Goal: Task Accomplishment & Management: Manage account settings

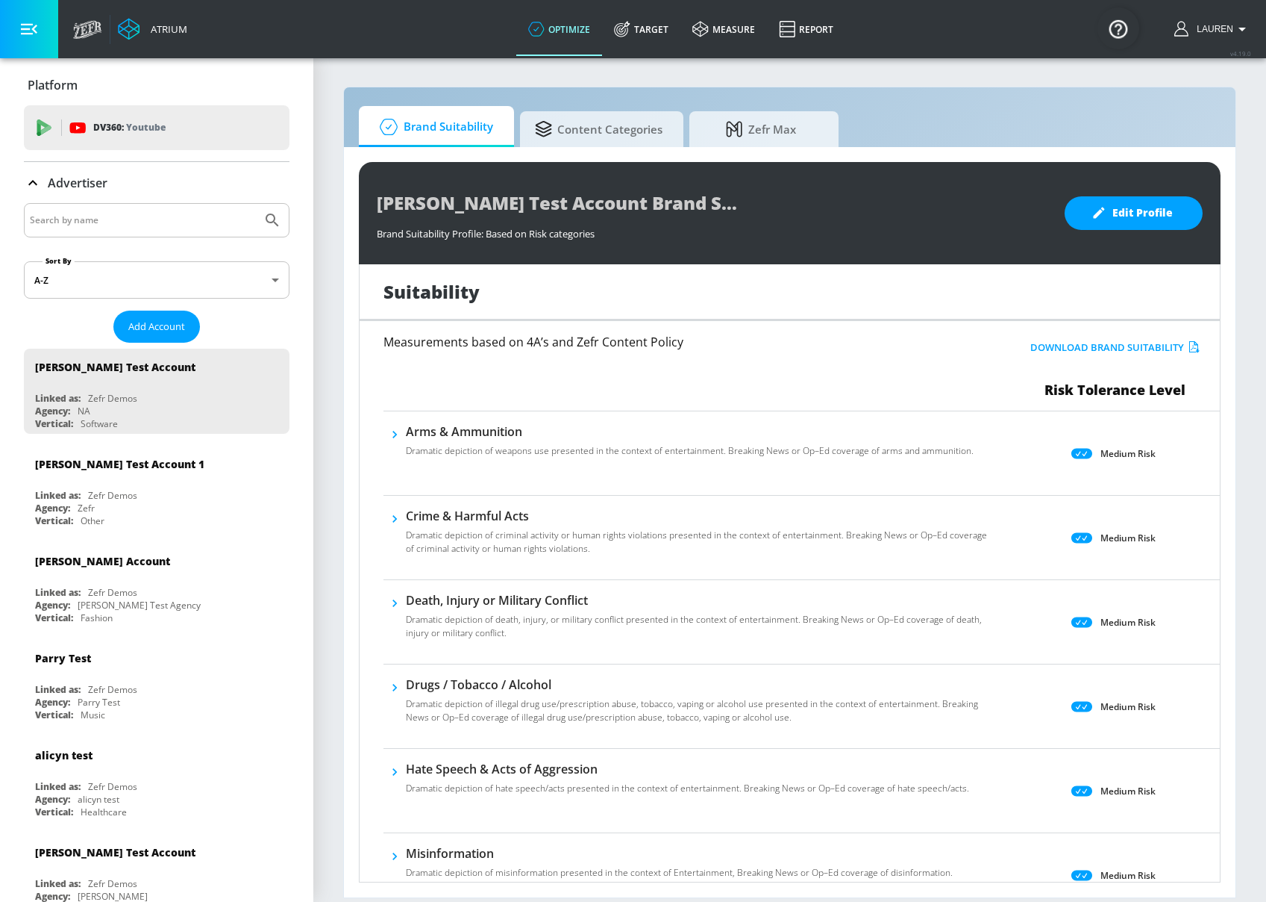
click at [167, 204] on div at bounding box center [157, 220] width 266 height 34
click at [168, 219] on input "Search by name" at bounding box center [143, 219] width 226 height 19
type input "telemundo"
click at [256, 204] on button "Submit Search" at bounding box center [272, 220] width 33 height 33
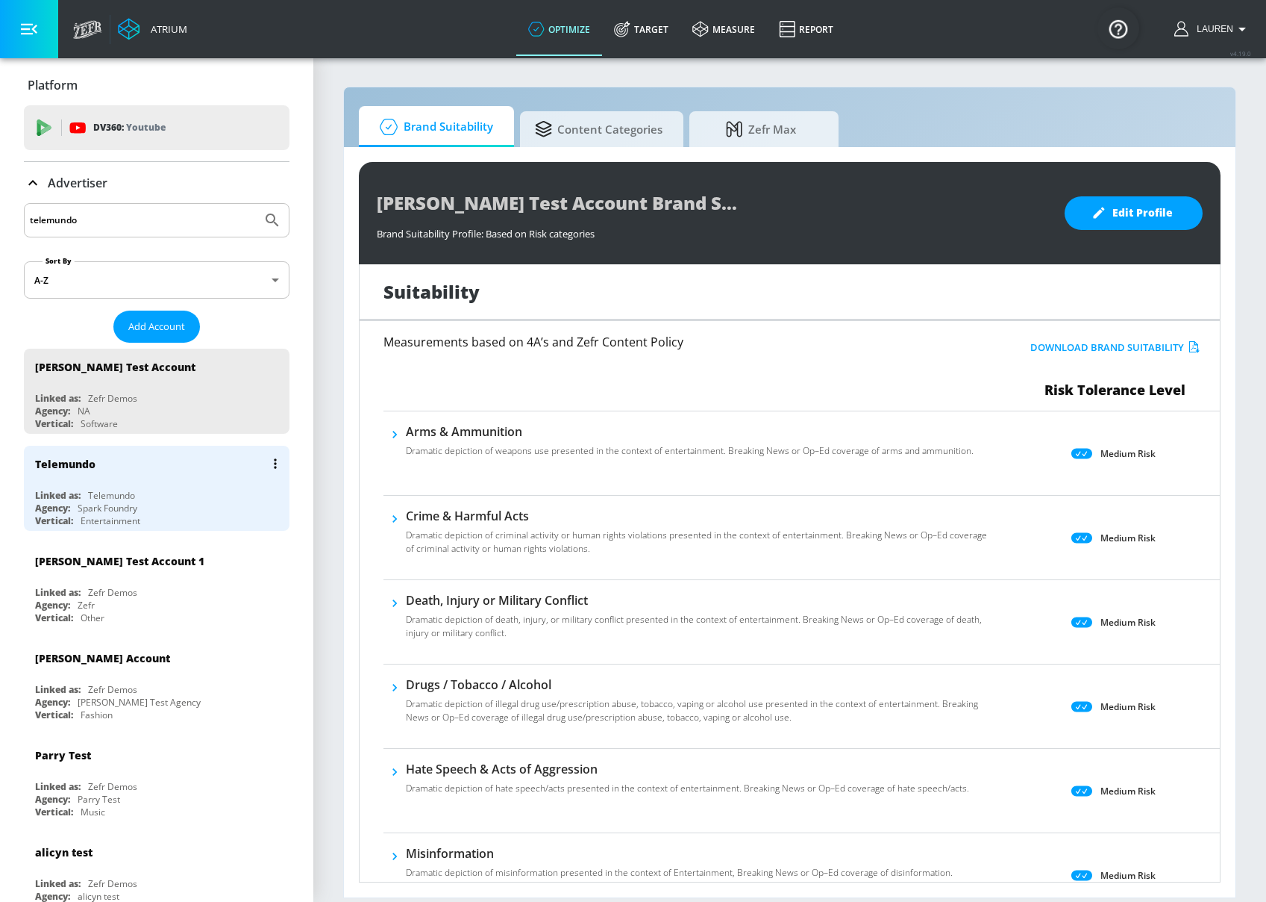
click at [195, 477] on div "Telemundo" at bounding box center [160, 464] width 251 height 36
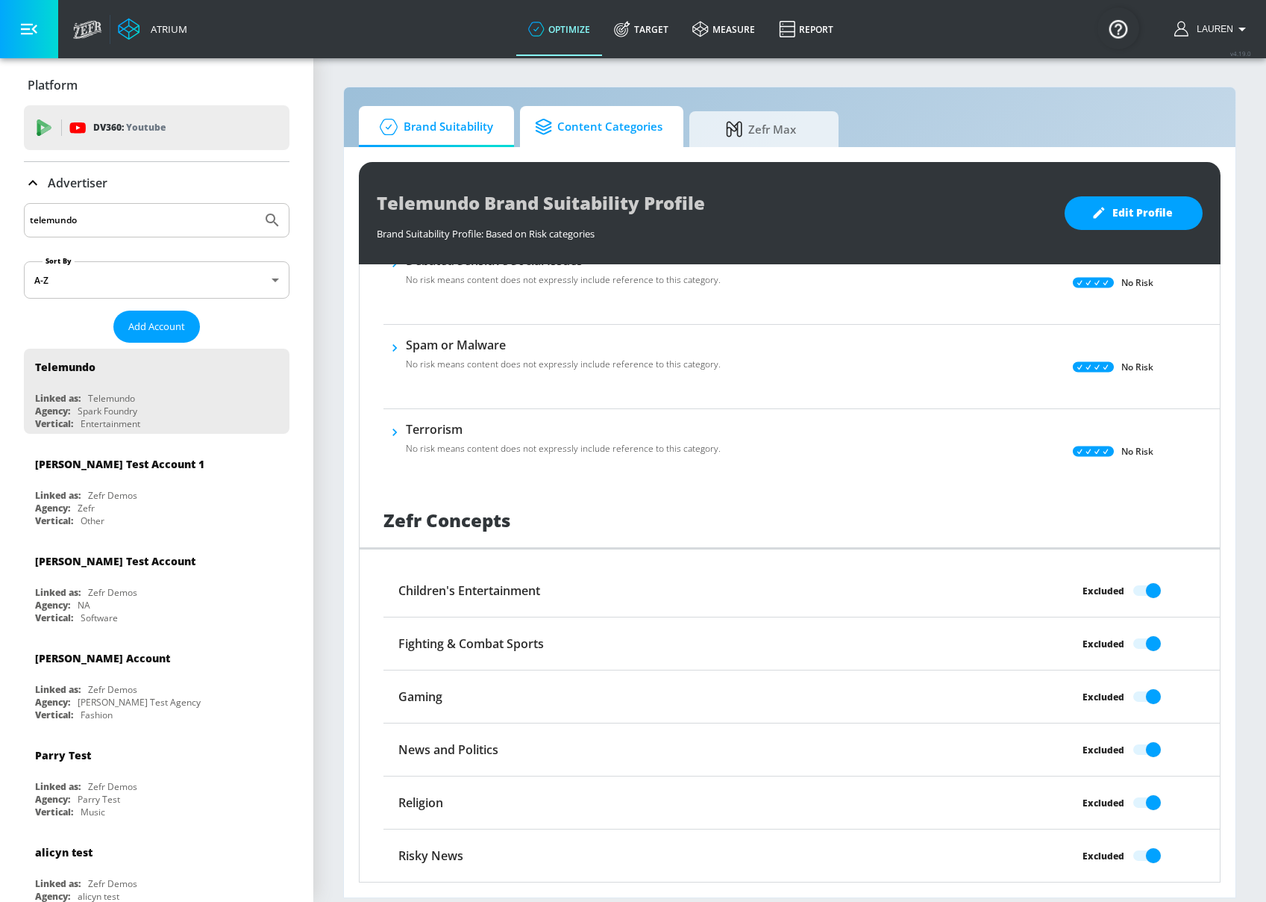
click at [577, 124] on span "Content Categories" at bounding box center [599, 127] width 128 height 36
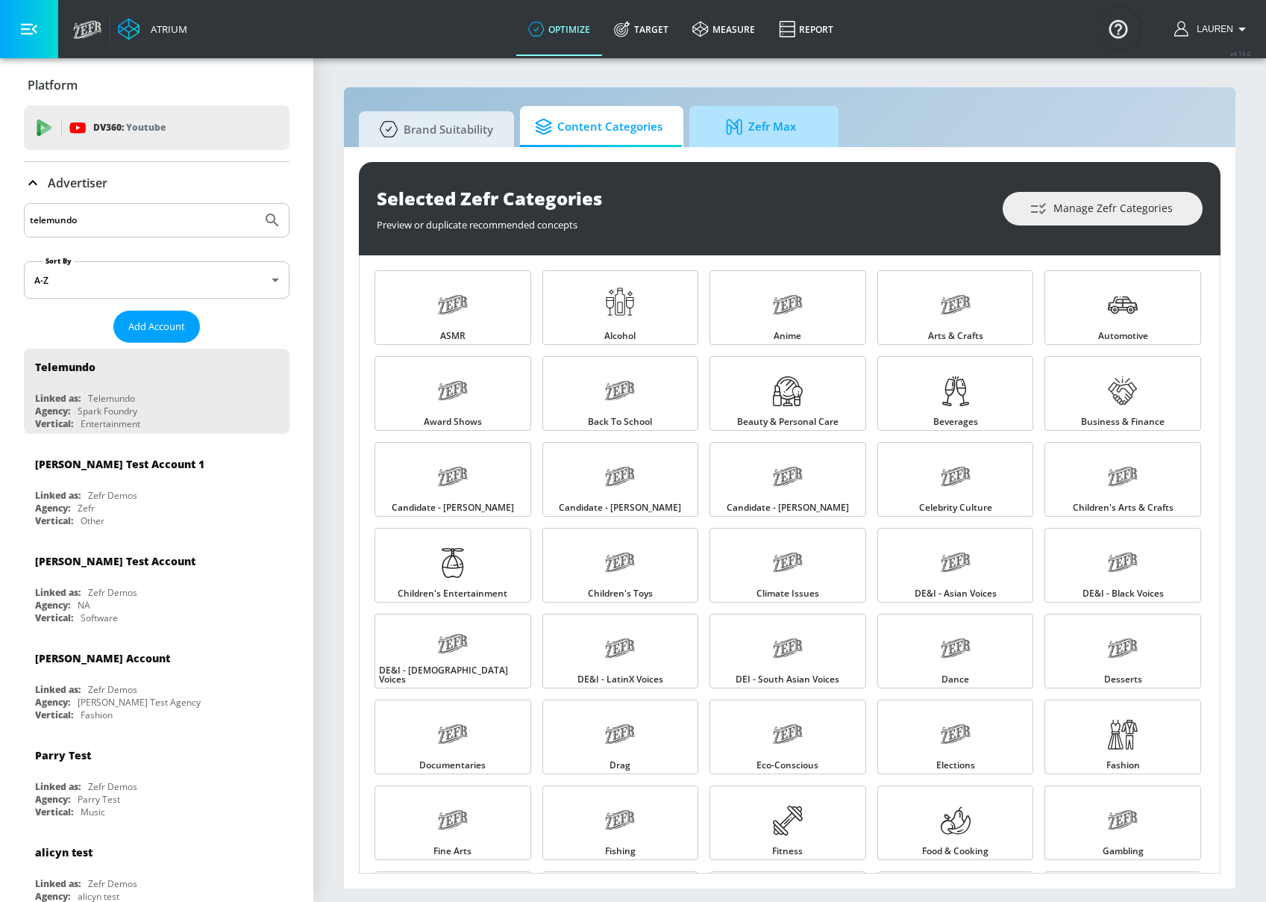
click at [763, 140] on span "Zefr Max" at bounding box center [760, 127] width 113 height 36
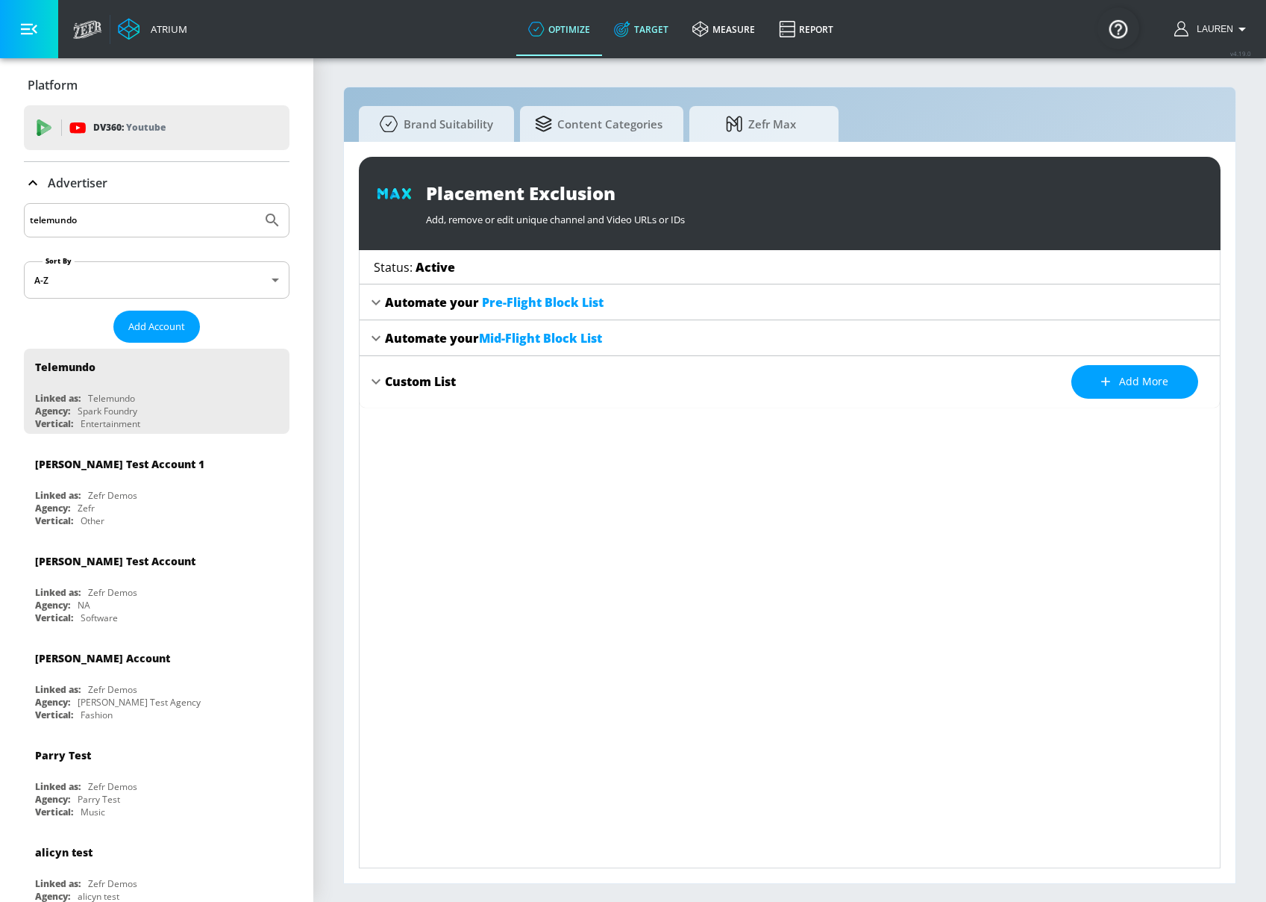
click at [635, 40] on link "Target" at bounding box center [641, 29] width 78 height 54
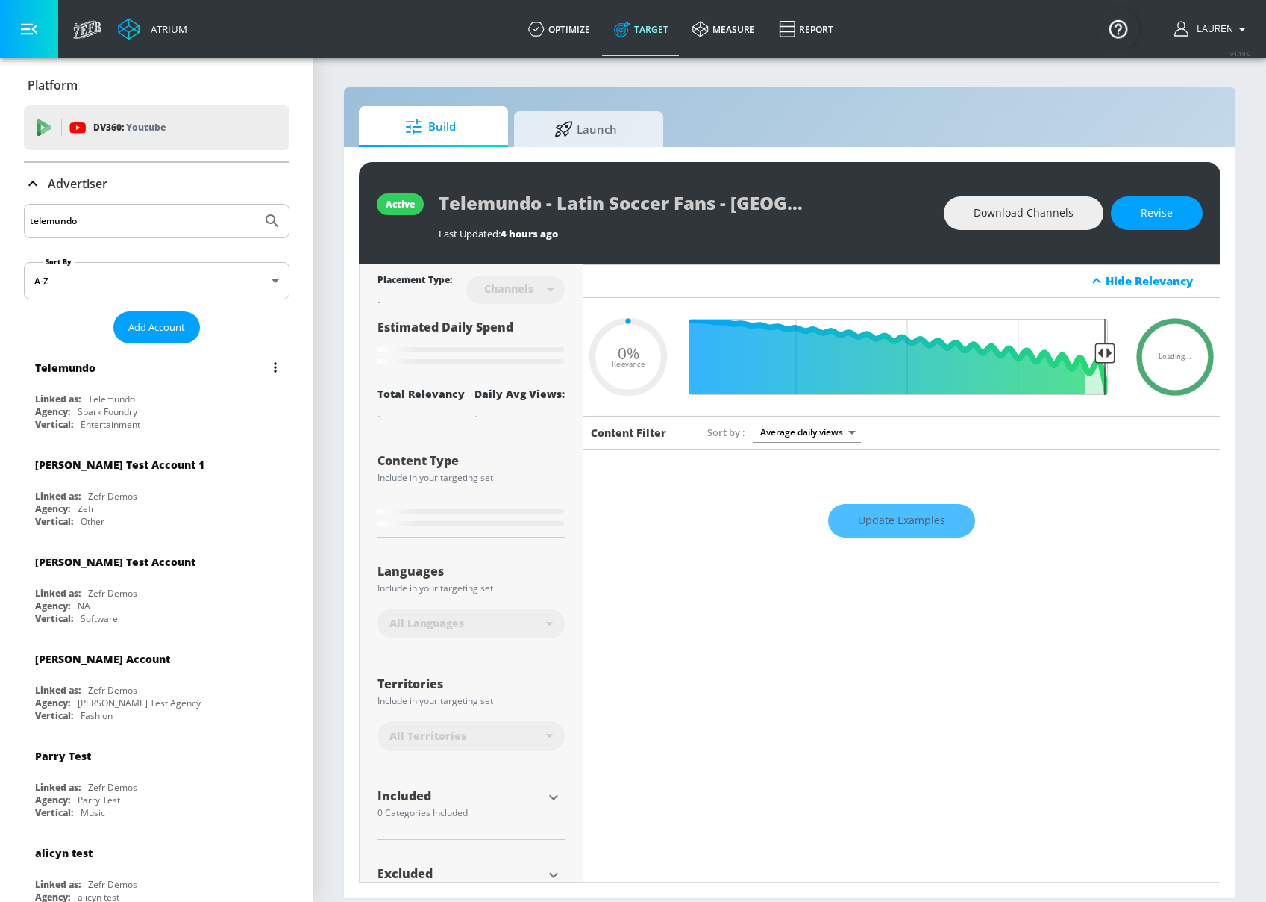
type input "0.25"
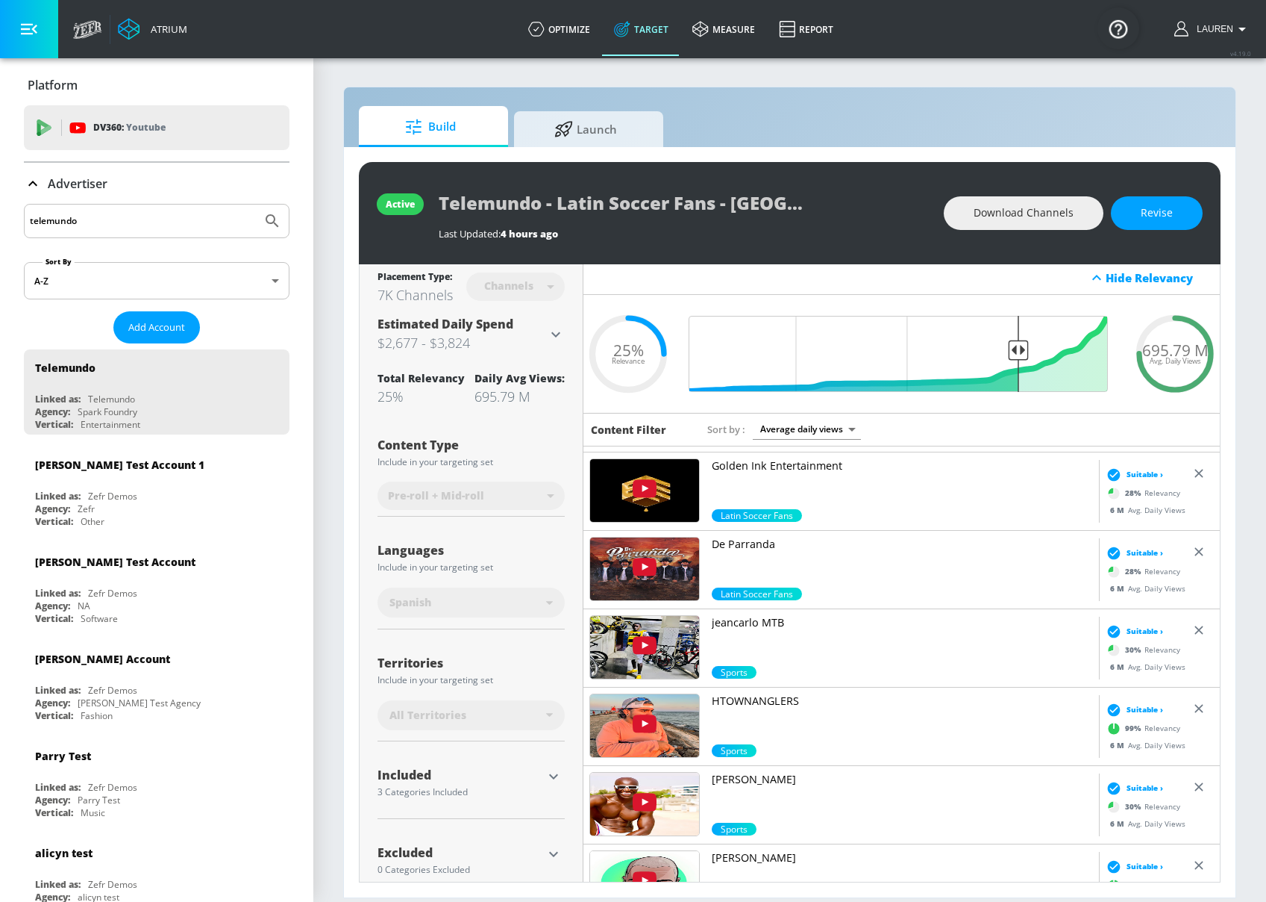
click at [34, 181] on icon at bounding box center [33, 184] width 18 height 18
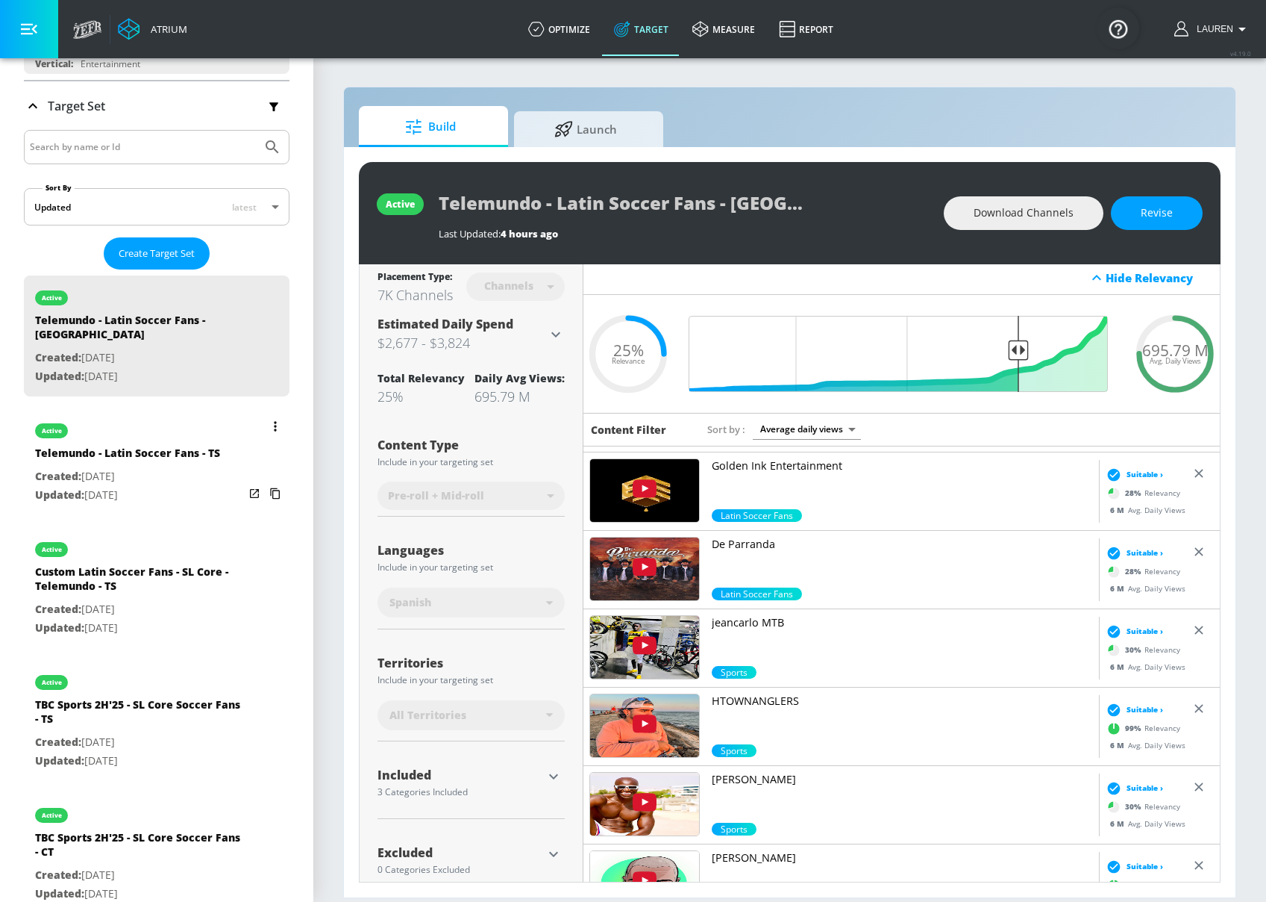
scroll to position [237, 0]
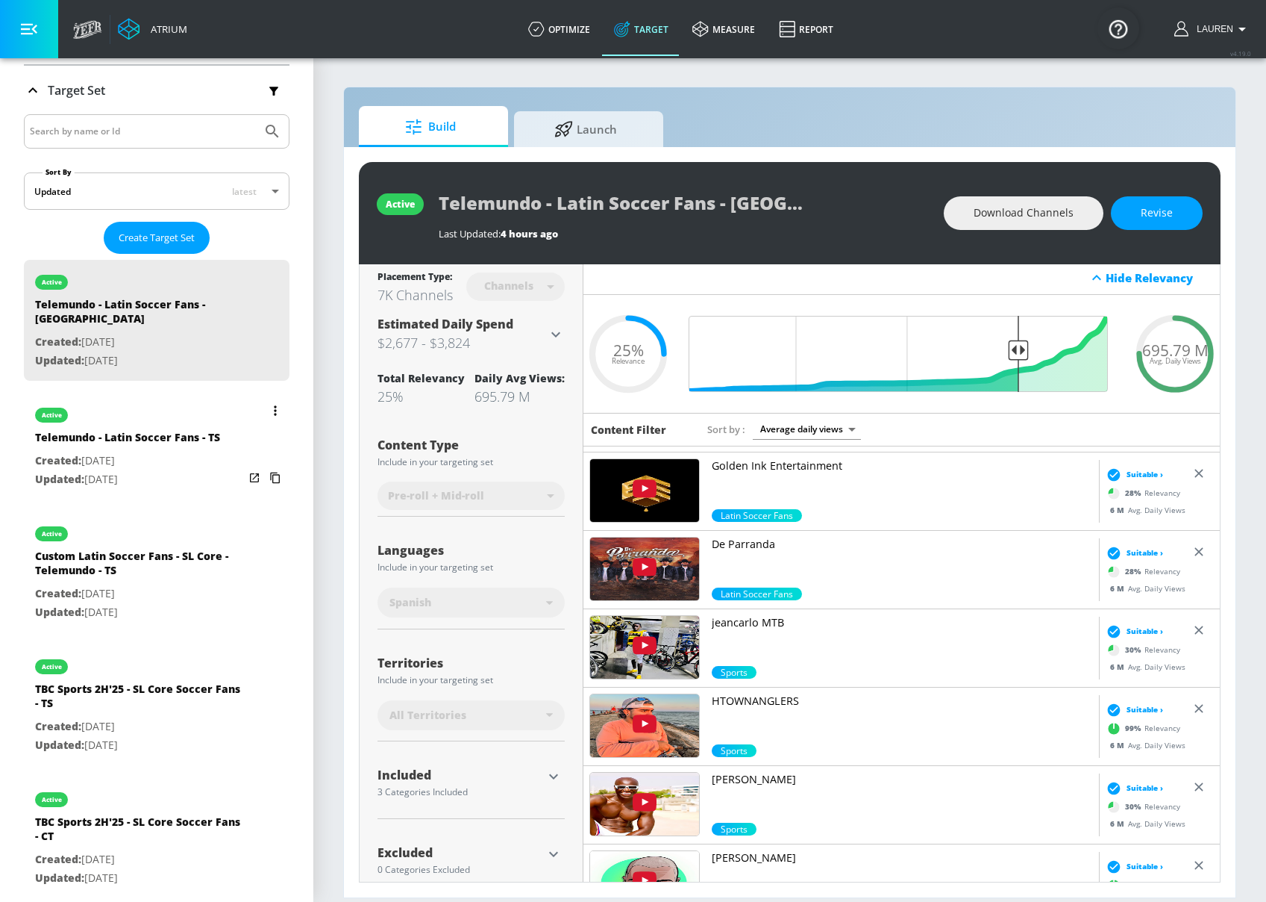
click at [196, 452] on p "Created: [DATE]" at bounding box center [127, 461] width 185 height 19
type input "Telemundo - Latin Soccer Fans - TS"
type input "videos"
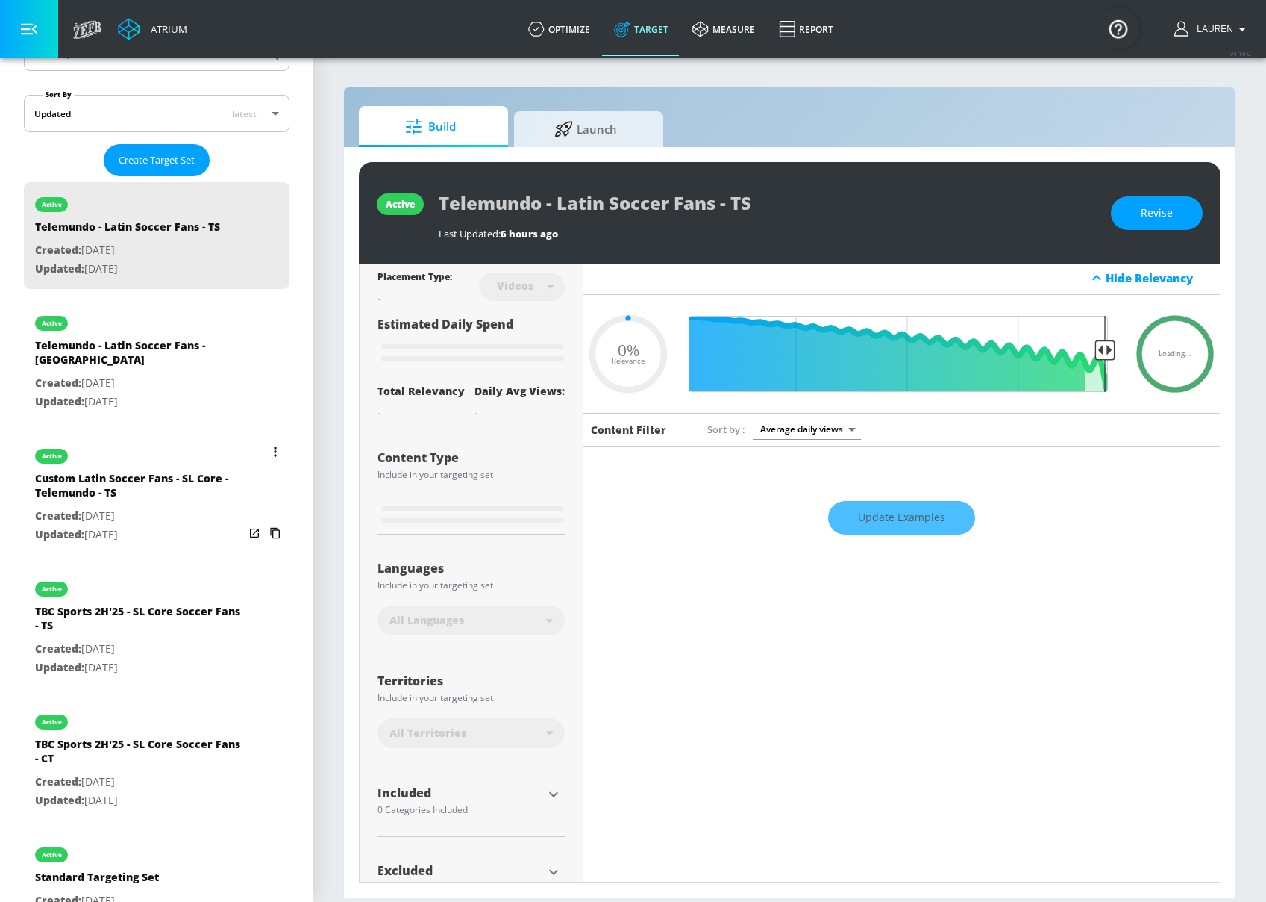
scroll to position [351, 0]
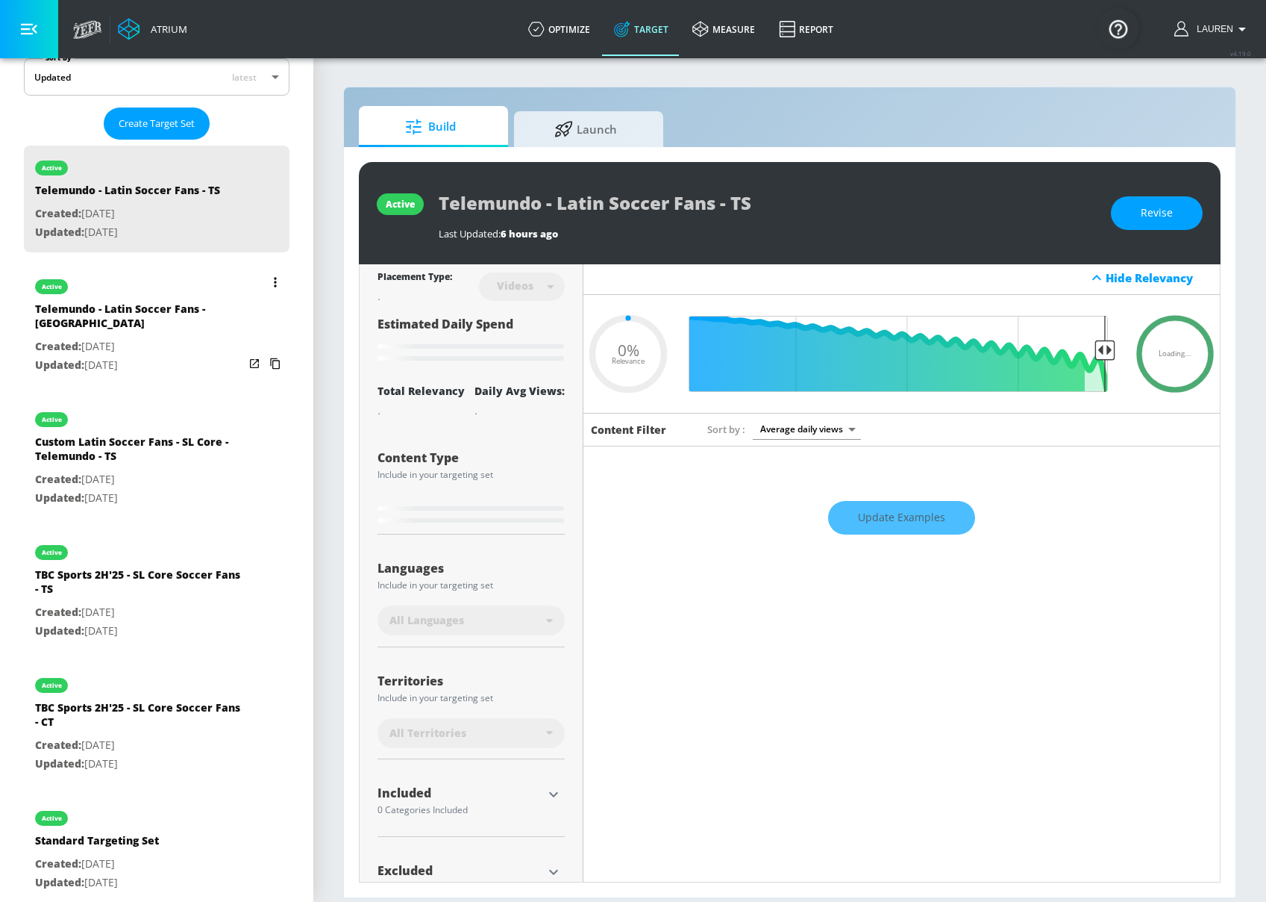
type input "0.25"
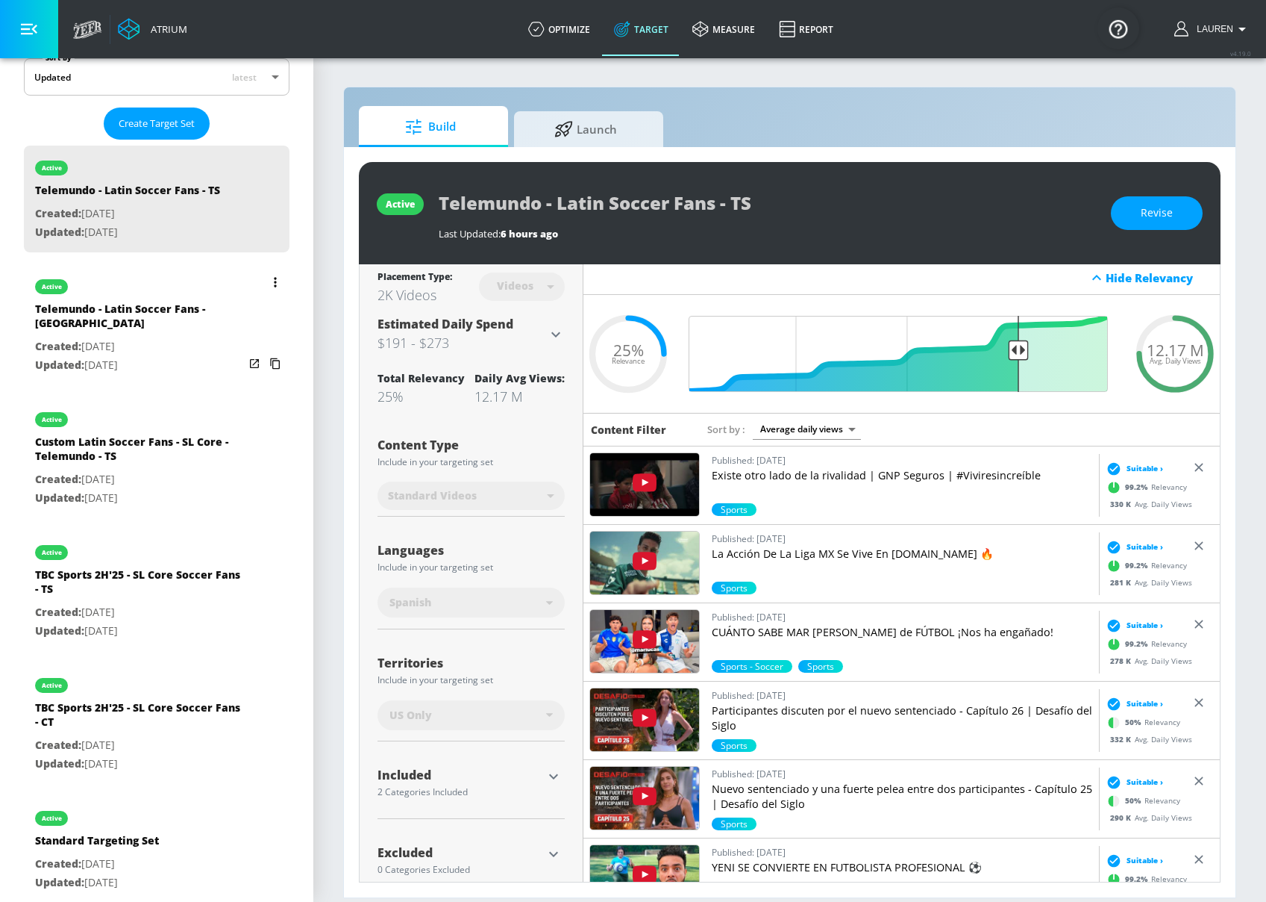
click at [201, 358] on p "Updated: [DATE]" at bounding box center [139, 365] width 209 height 19
type input "Telemundo - Latin Soccer Fans - [GEOGRAPHIC_DATA]"
type input "channels"
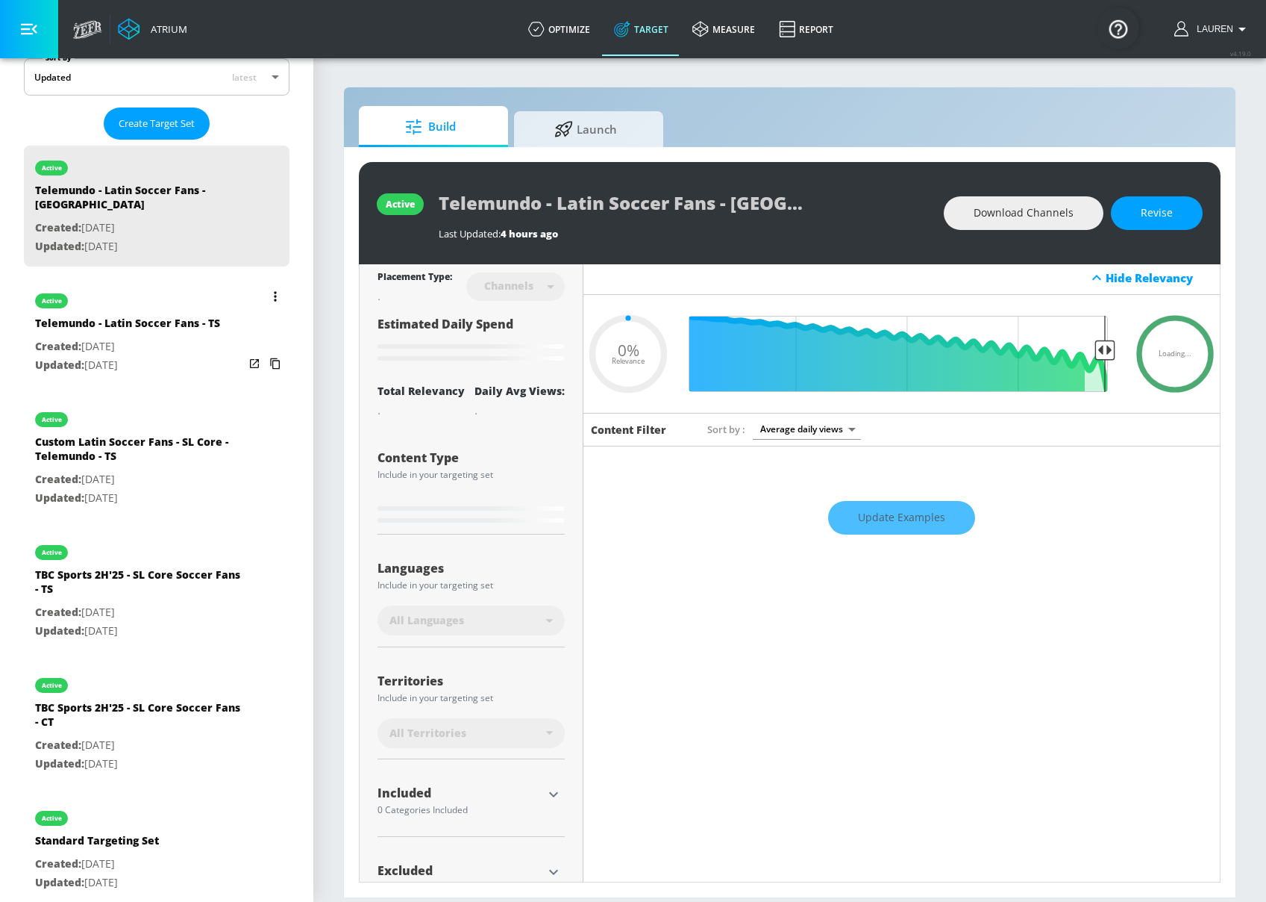
type input "0.25"
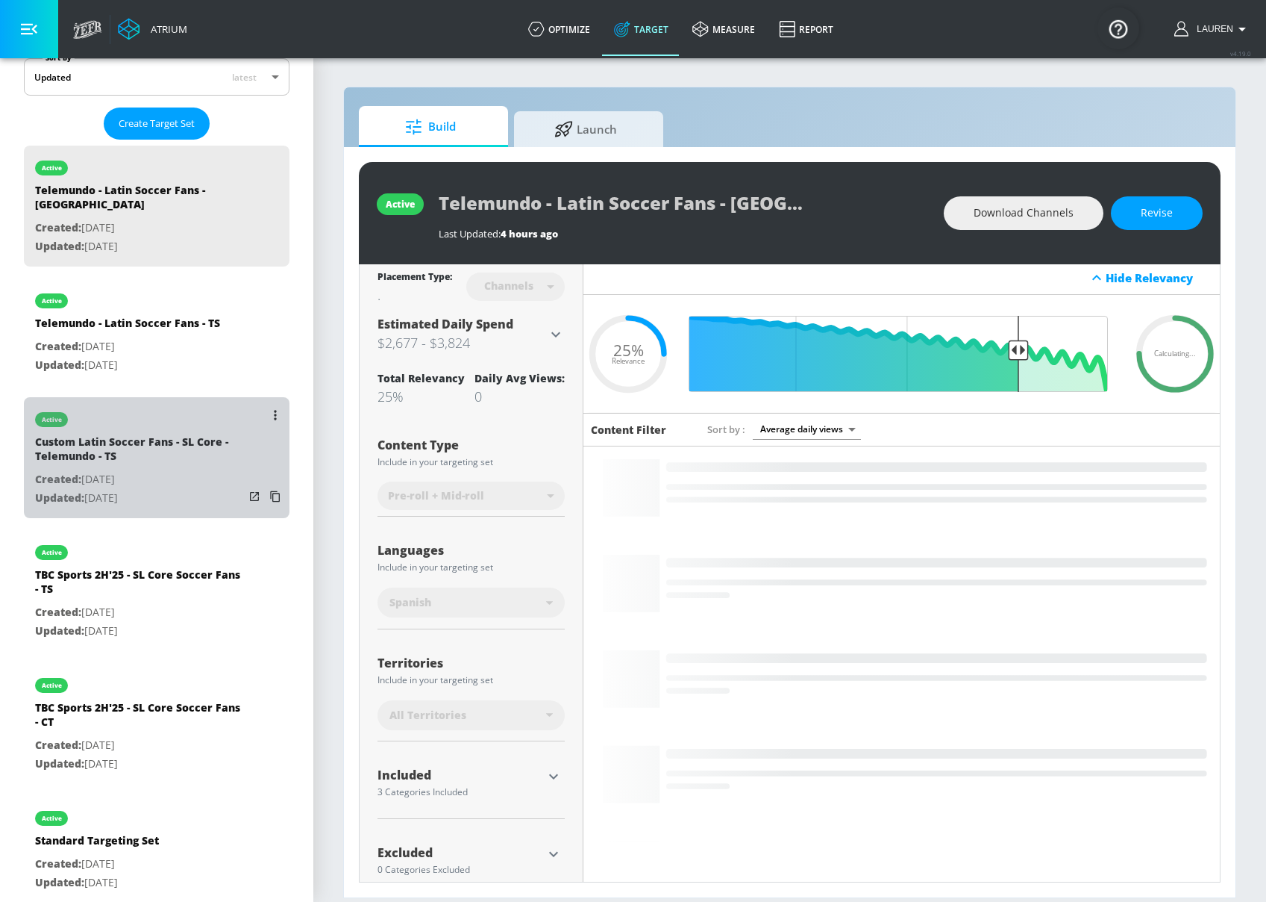
click at [190, 489] on p "Updated: [DATE]" at bounding box center [139, 498] width 209 height 19
type input "Custom Latin Soccer Fans - SL Core - Telemundo - TS"
type input "0.05"
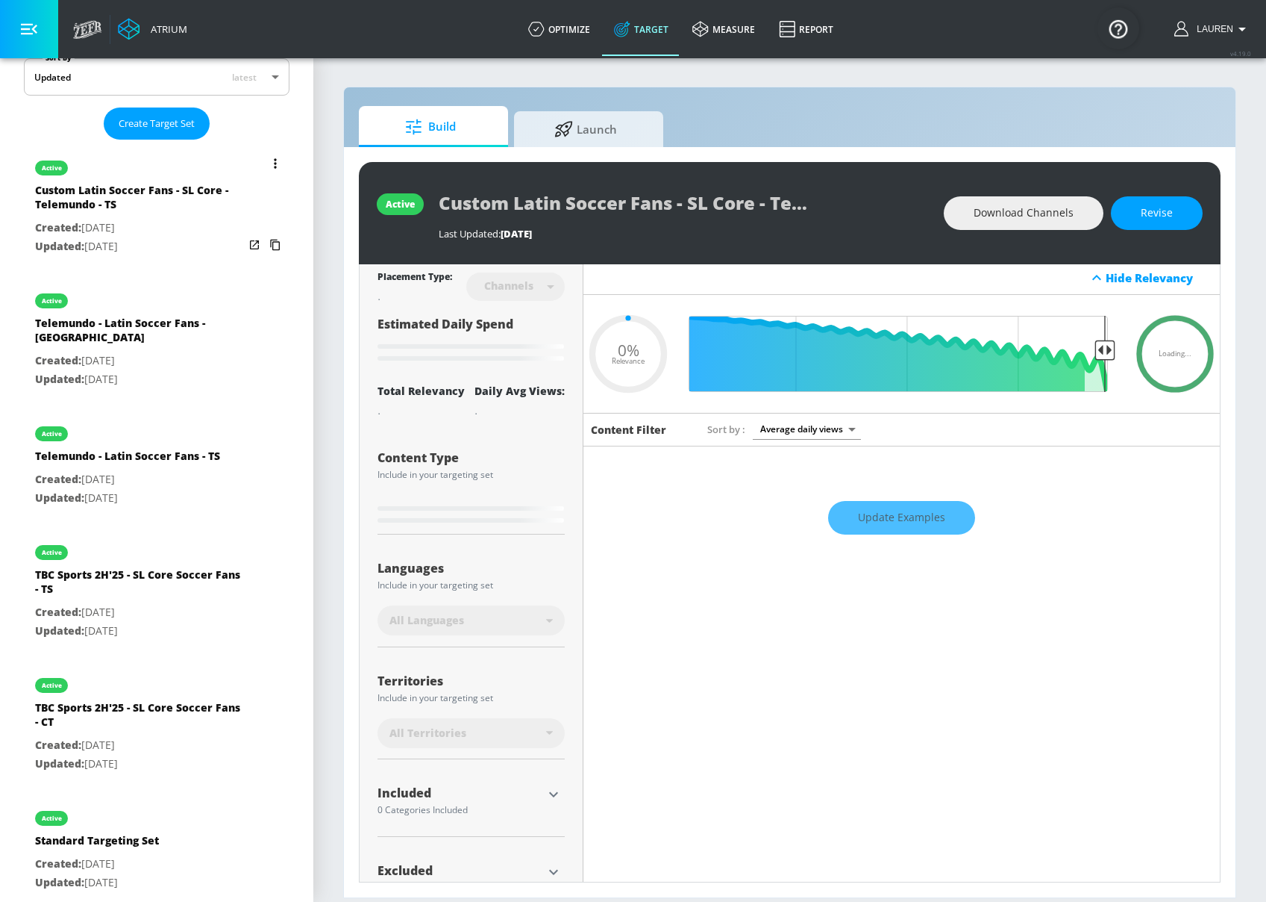
click at [172, 582] on div "TBC Sports 2H'25 - SL Core Soccer Fans - TS" at bounding box center [139, 585] width 209 height 36
type input "TBC Sports 2H'25 - SL Core Soccer Fans - TS"
type input "videos"
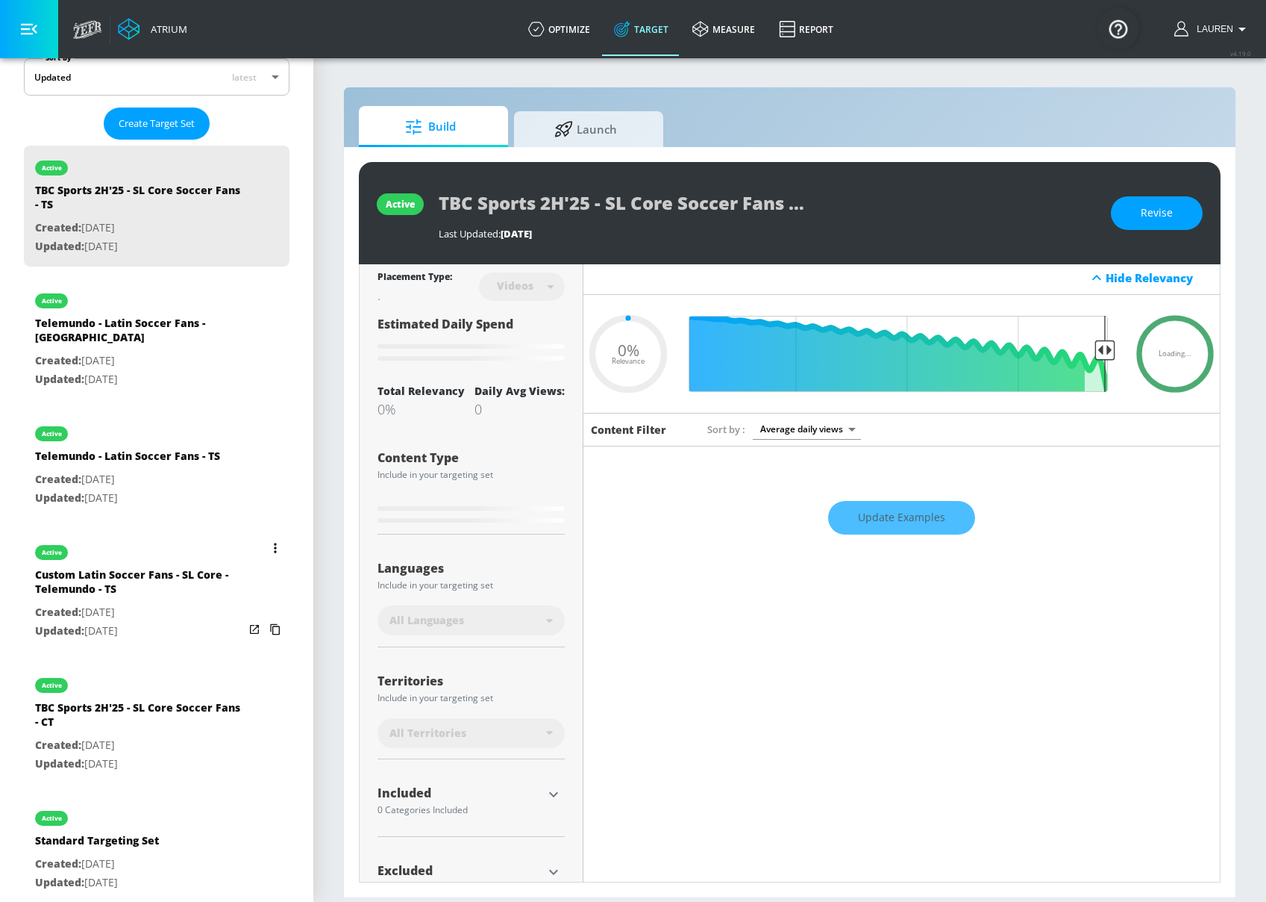
type input "0.25"
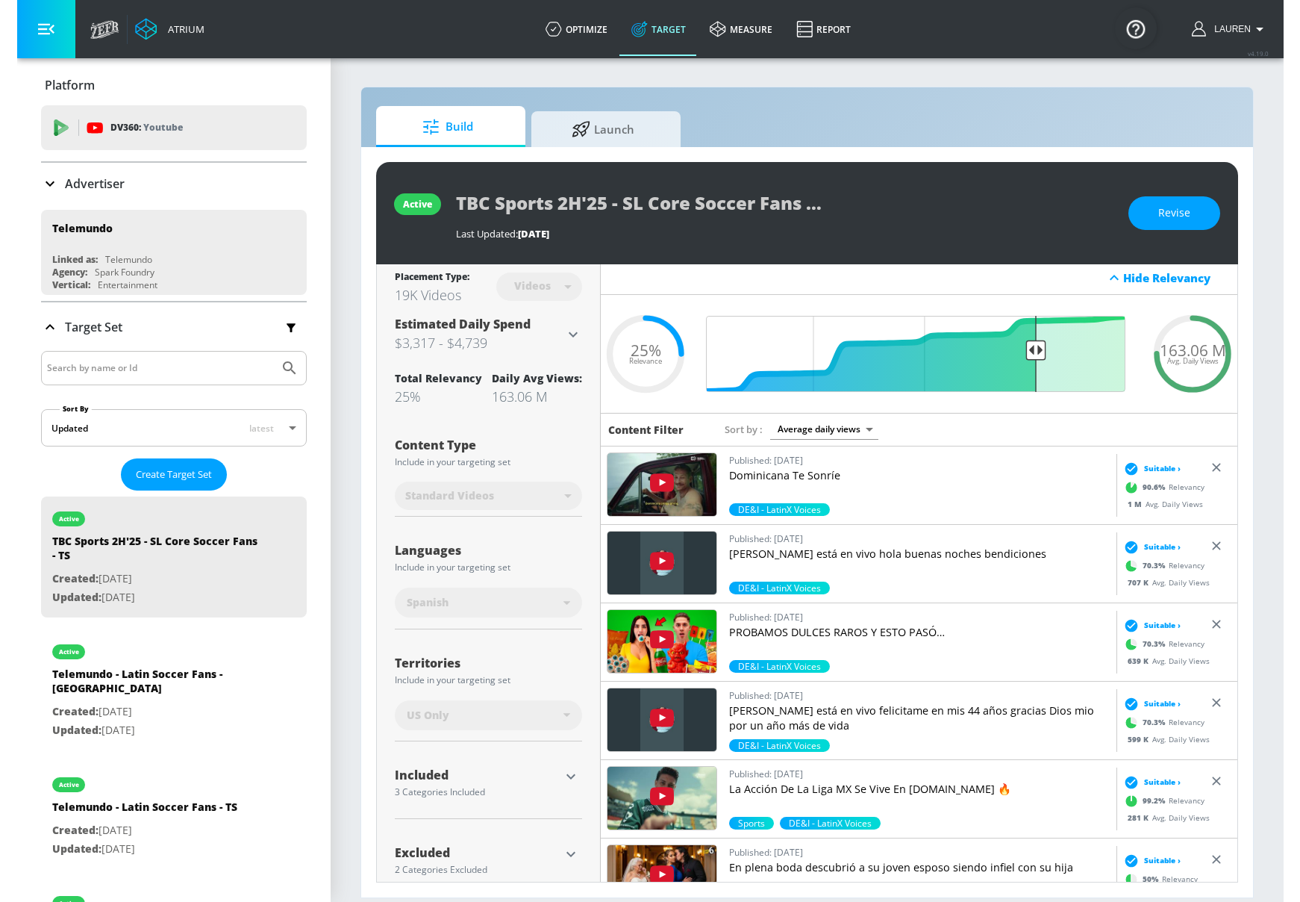
scroll to position [351, 0]
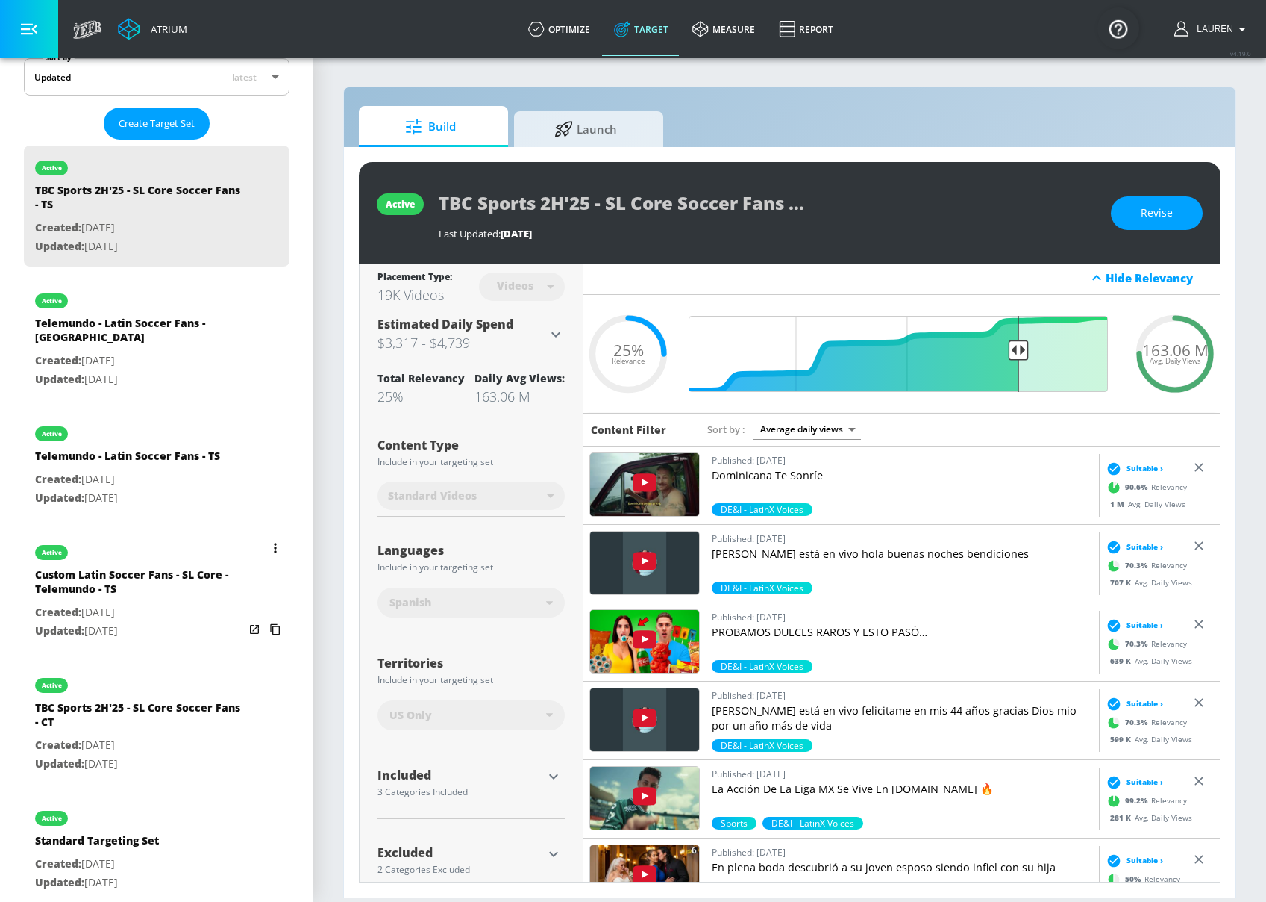
click at [169, 603] on p "Created: [DATE]" at bounding box center [139, 612] width 209 height 19
type input "Custom Latin Soccer Fans - SL Core - Telemundo - TS"
type input "channels"
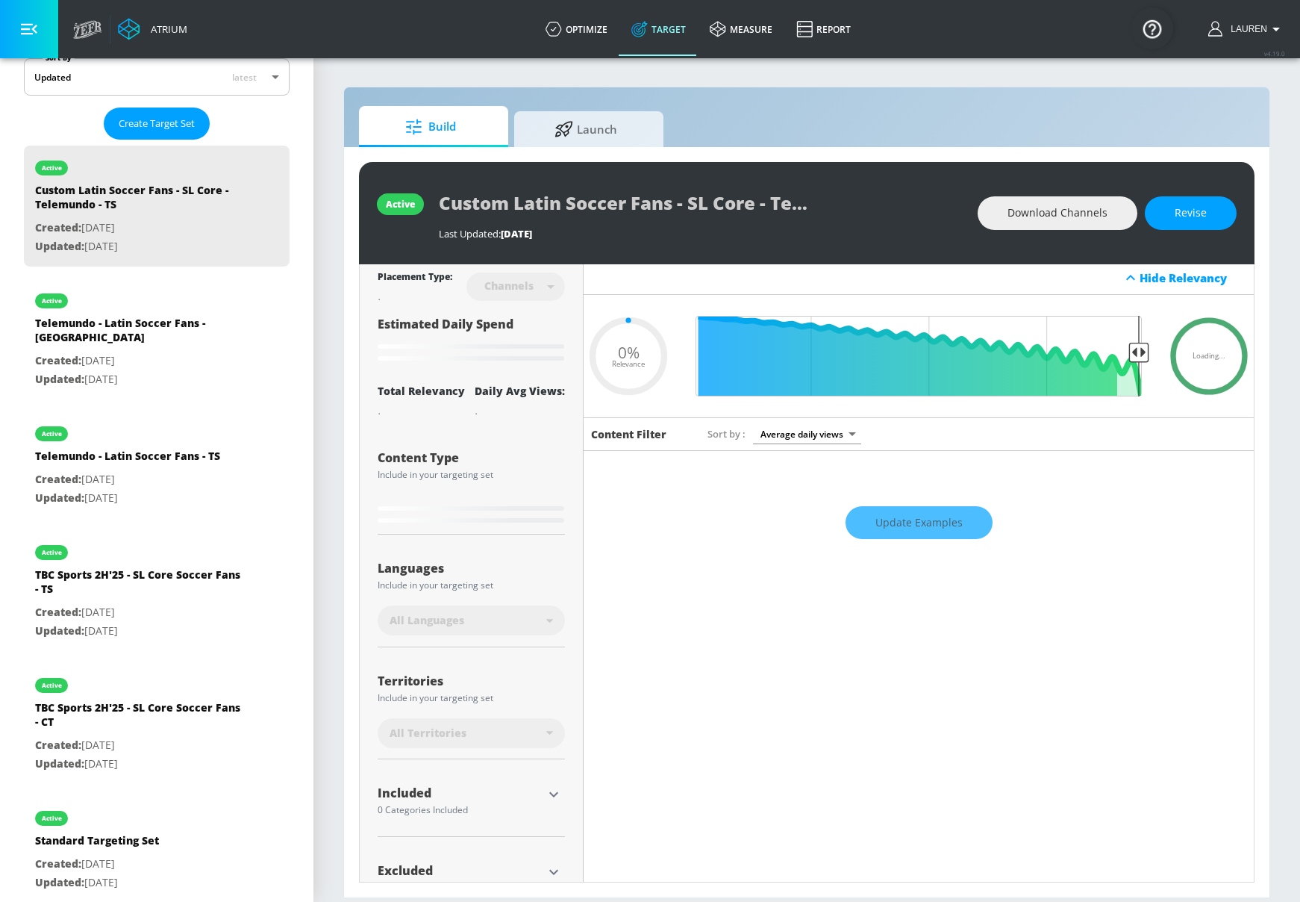
type input "0.65"
